Goal: Task Accomplishment & Management: Manage account settings

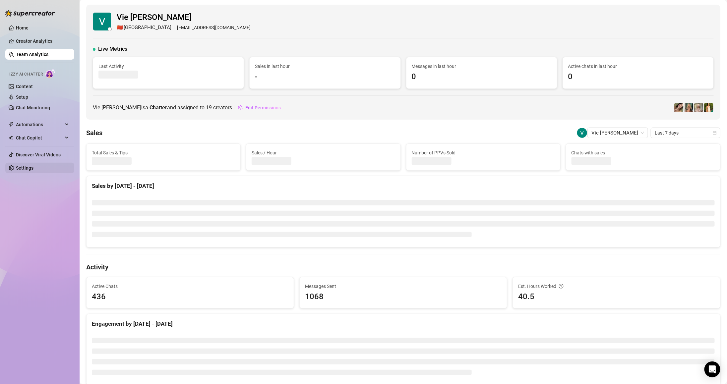
click at [33, 171] on link "Settings" at bounding box center [25, 167] width 18 height 5
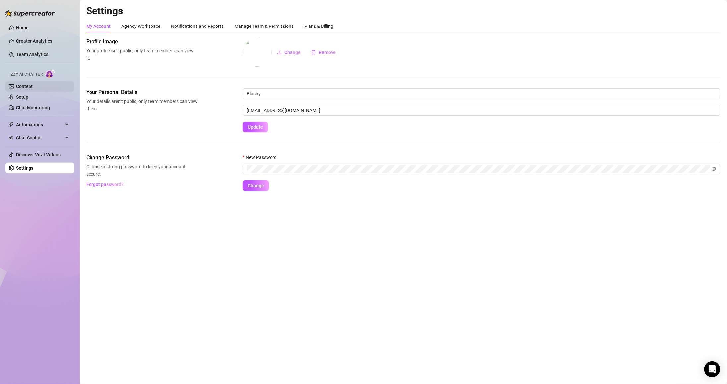
click at [33, 89] on link "Content" at bounding box center [24, 86] width 17 height 5
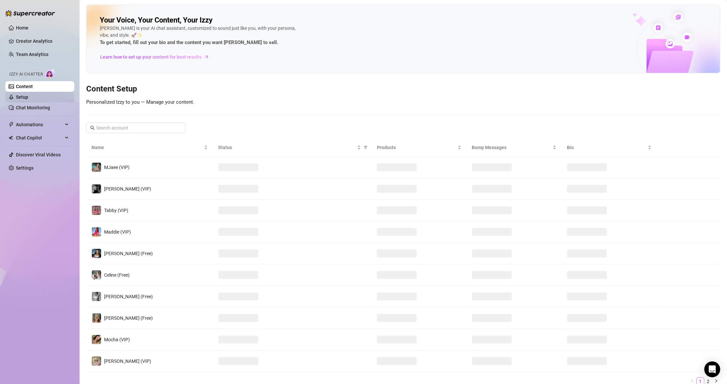
click at [28, 96] on link "Setup" at bounding box center [22, 96] width 12 height 5
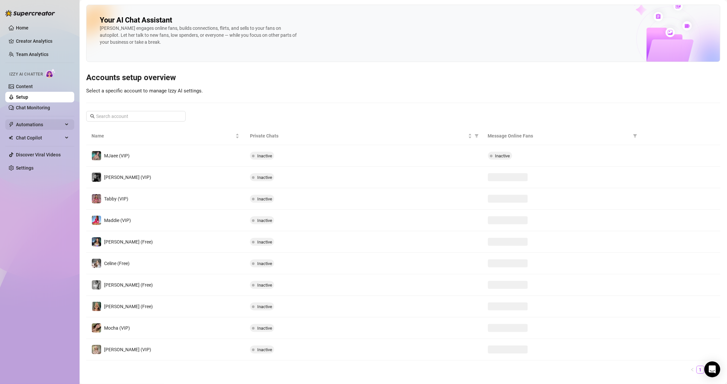
click at [48, 122] on span "Automations" at bounding box center [39, 124] width 47 height 11
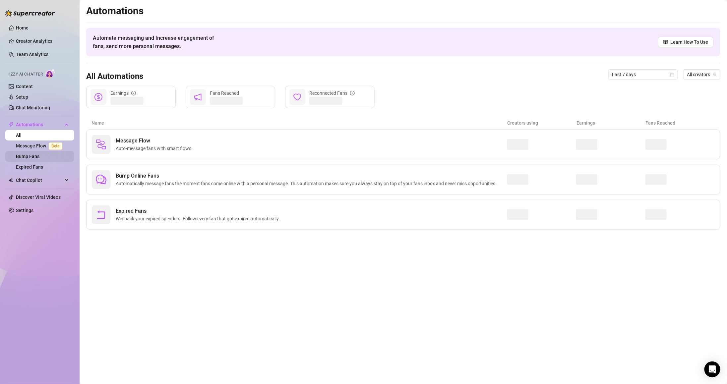
click at [39, 154] on link "Bump Fans" at bounding box center [28, 156] width 24 height 5
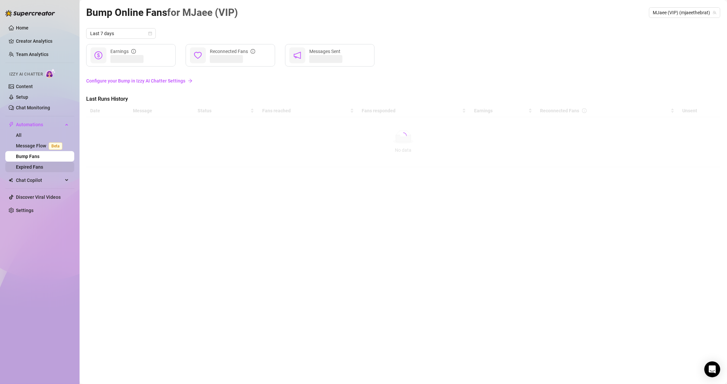
click at [39, 168] on link "Expired Fans" at bounding box center [29, 166] width 27 height 5
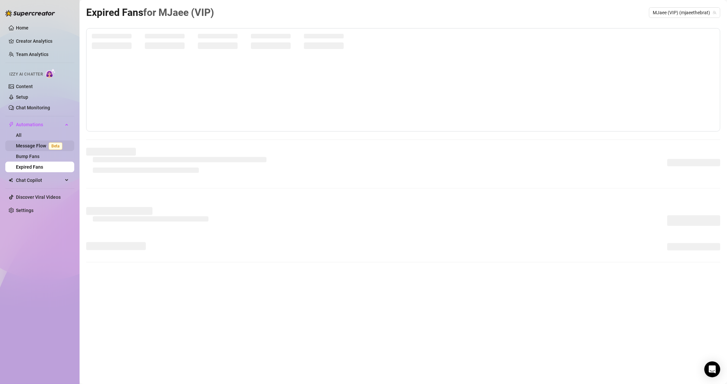
click at [47, 146] on link "Message Flow Beta" at bounding box center [40, 145] width 49 height 5
